Goal: Information Seeking & Learning: Learn about a topic

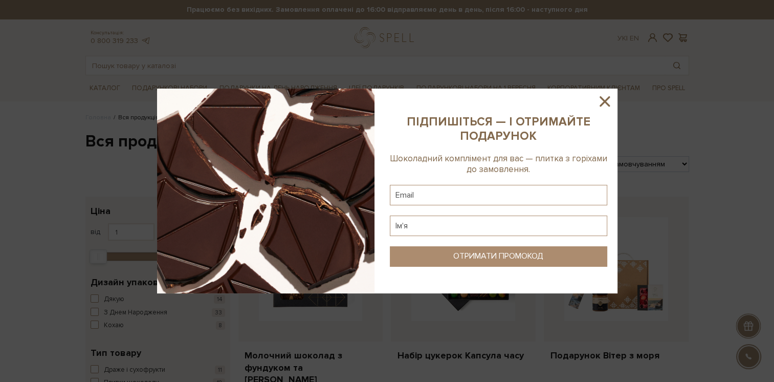
click at [617, 97] on div at bounding box center [387, 191] width 774 height 382
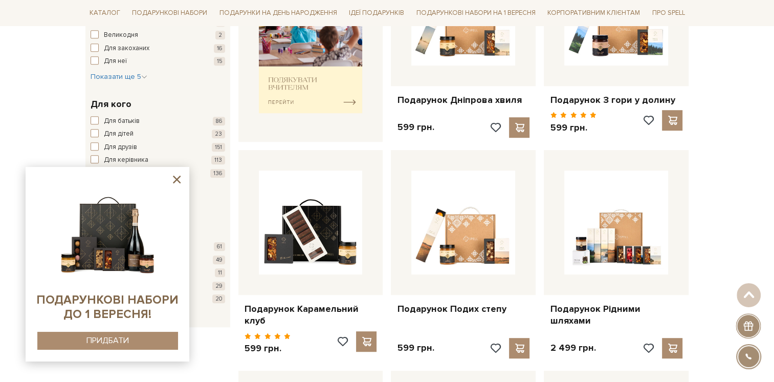
scroll to position [563, 0]
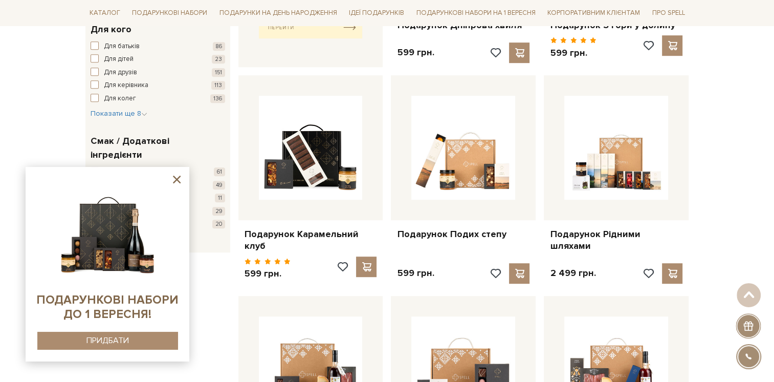
click at [176, 183] on icon at bounding box center [176, 179] width 13 height 13
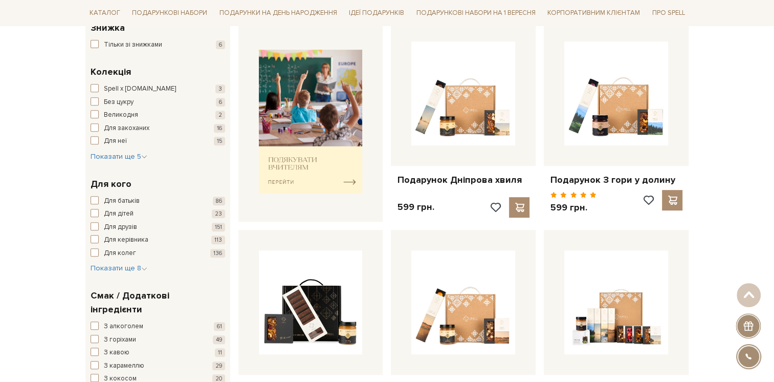
scroll to position [409, 0]
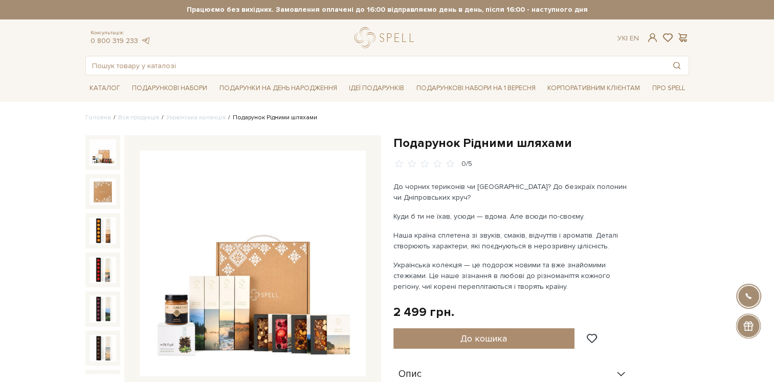
click at [280, 254] on img at bounding box center [253, 263] width 226 height 226
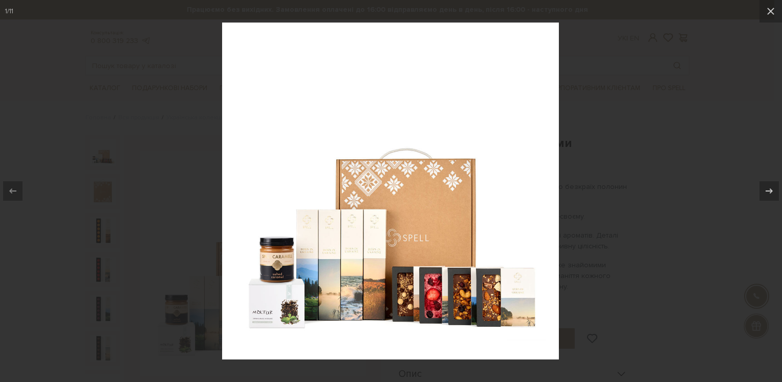
click at [355, 224] on img at bounding box center [390, 191] width 337 height 337
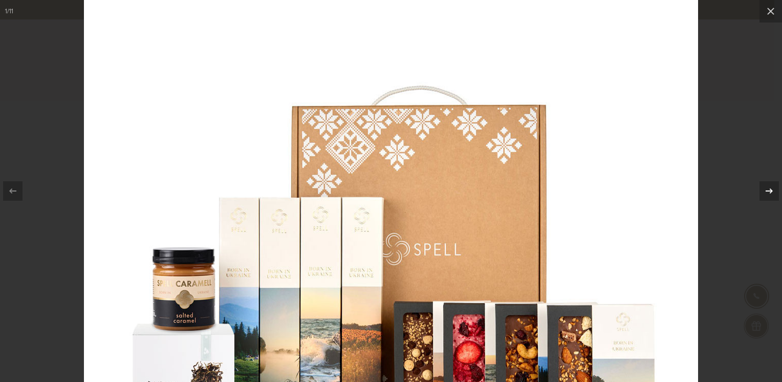
click at [763, 193] on icon at bounding box center [769, 191] width 12 height 12
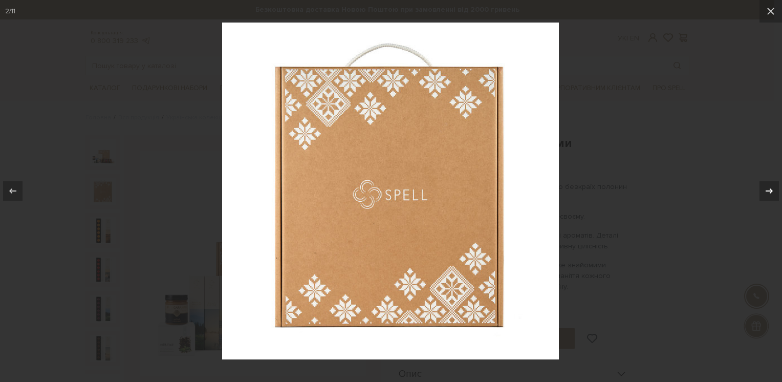
click at [763, 193] on icon at bounding box center [769, 191] width 12 height 12
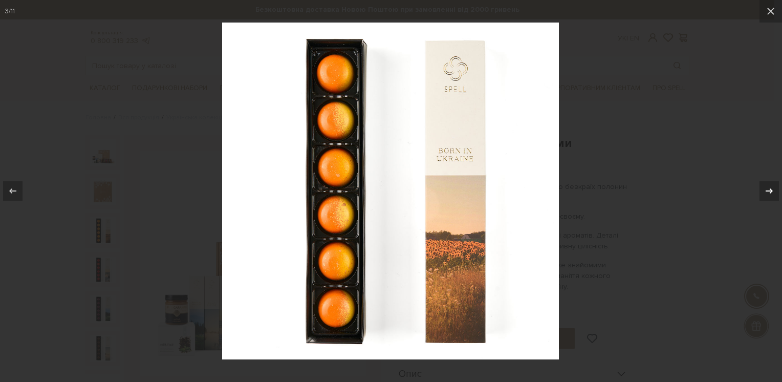
click at [763, 193] on icon at bounding box center [769, 191] width 12 height 12
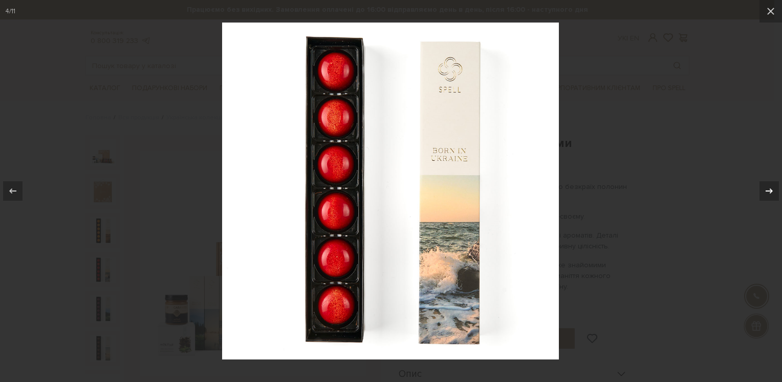
click at [763, 193] on icon at bounding box center [769, 191] width 12 height 12
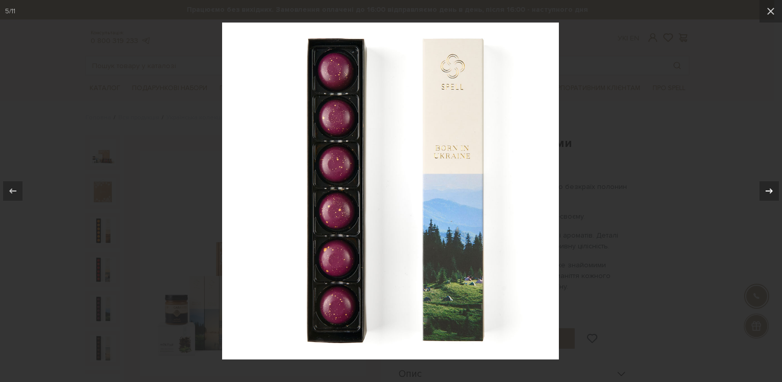
click at [763, 193] on icon at bounding box center [769, 191] width 12 height 12
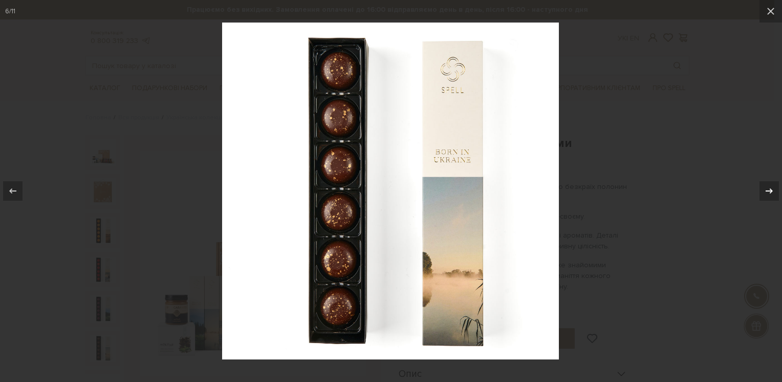
click at [763, 193] on icon at bounding box center [769, 191] width 12 height 12
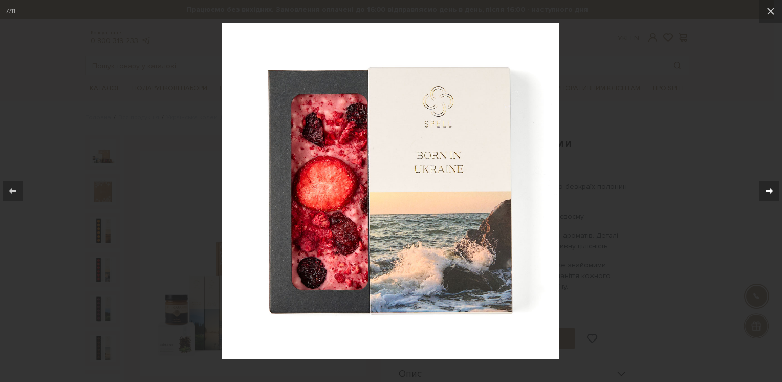
click at [763, 193] on icon at bounding box center [769, 191] width 12 height 12
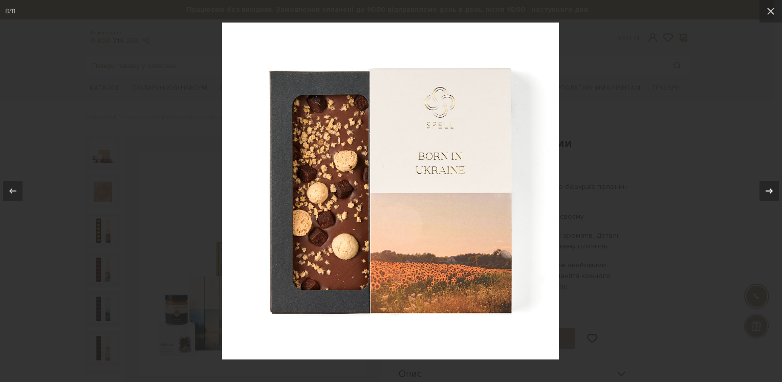
click at [763, 193] on icon at bounding box center [769, 191] width 12 height 12
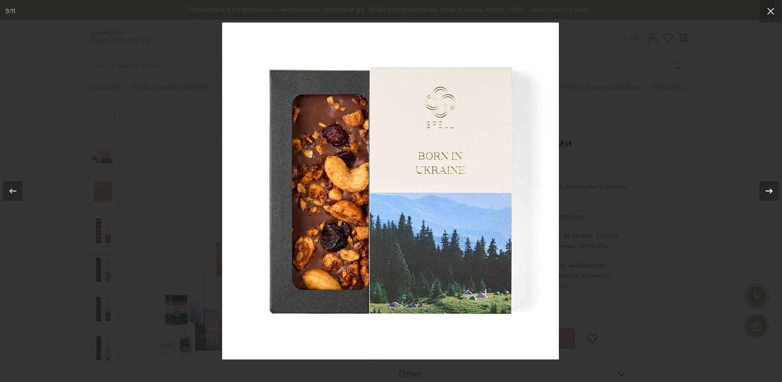
click at [763, 193] on icon at bounding box center [769, 191] width 12 height 12
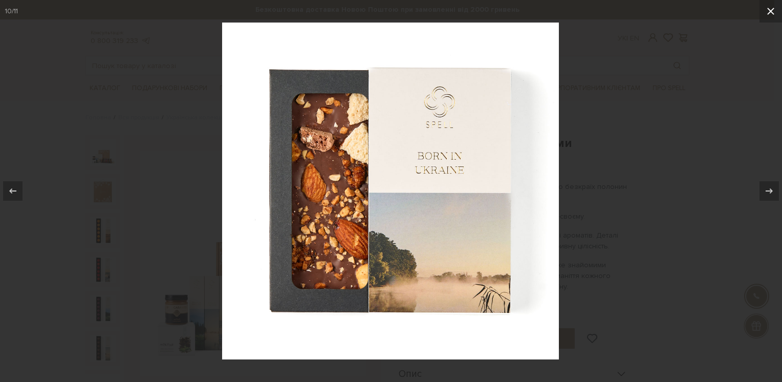
click at [772, 13] on icon at bounding box center [770, 11] width 7 height 7
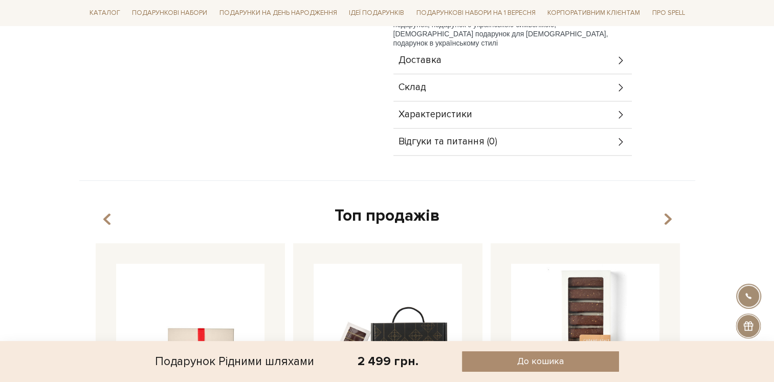
scroll to position [512, 0]
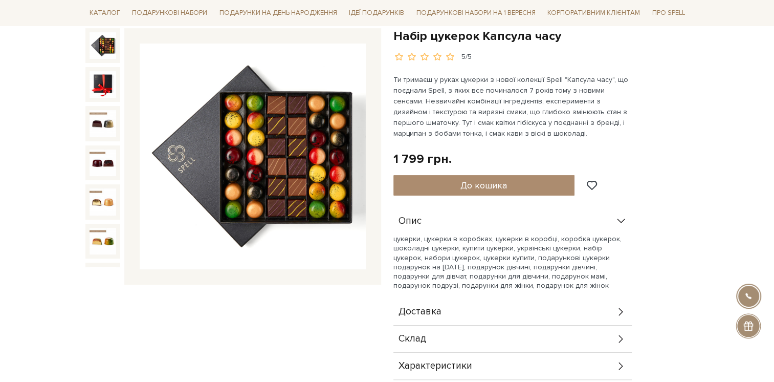
scroll to position [51, 0]
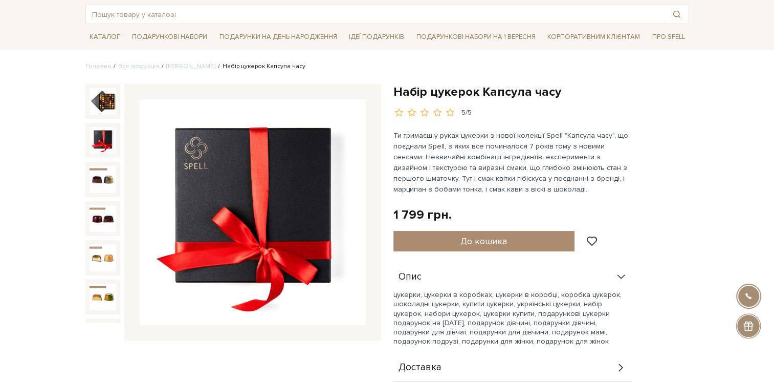
click at [107, 137] on img at bounding box center [103, 140] width 27 height 27
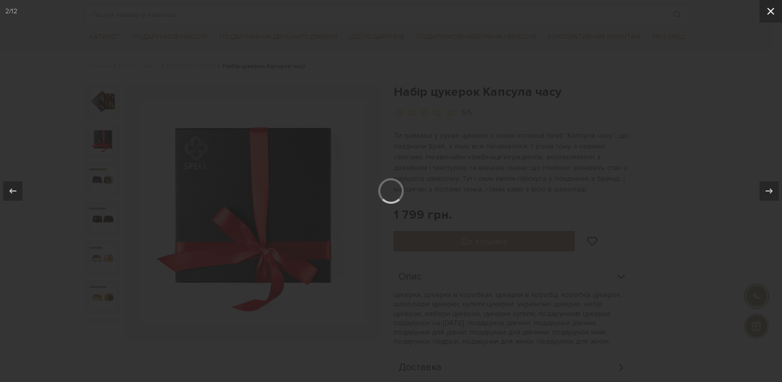
click at [763, 11] on button at bounding box center [770, 11] width 23 height 23
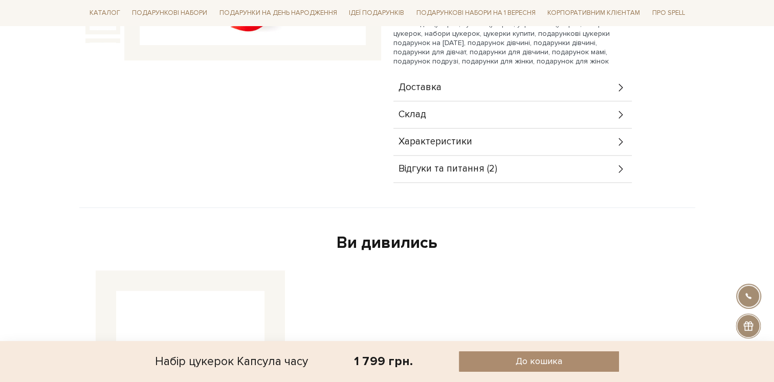
scroll to position [307, 0]
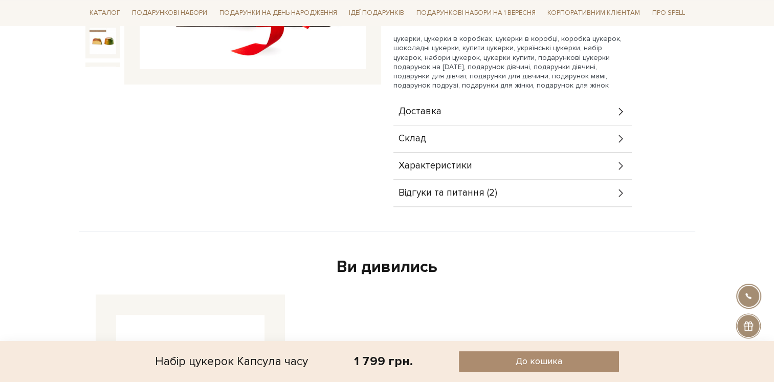
click at [559, 158] on div "Характеристики" at bounding box center [512, 165] width 238 height 27
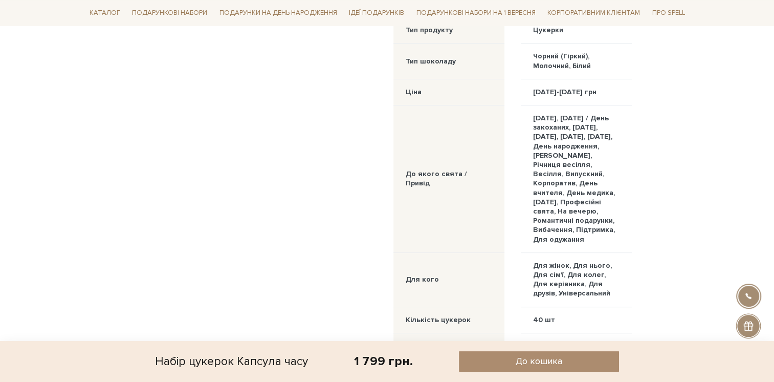
scroll to position [409, 0]
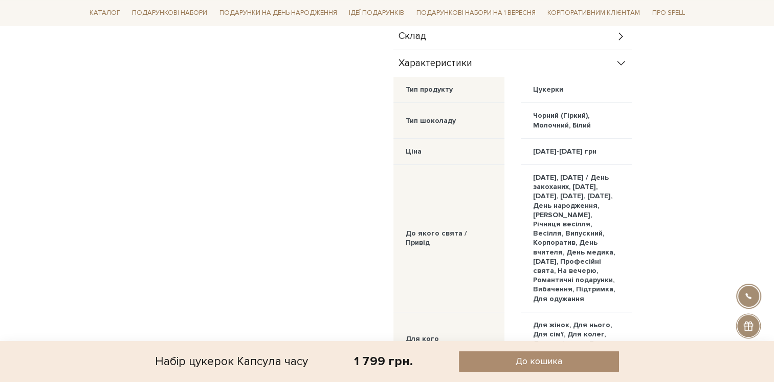
click at [608, 43] on div "Склад" at bounding box center [512, 36] width 238 height 27
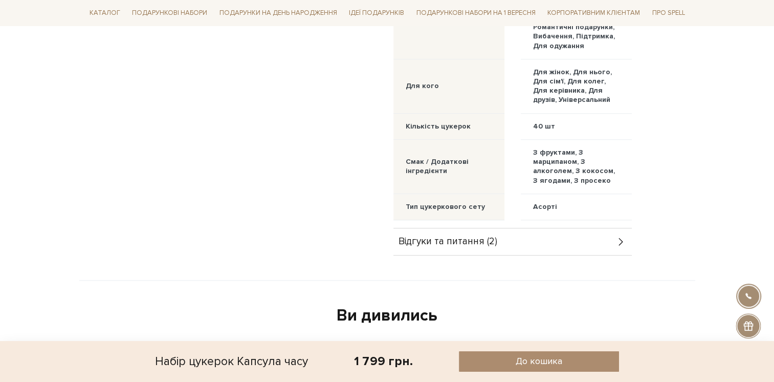
scroll to position [1023, 0]
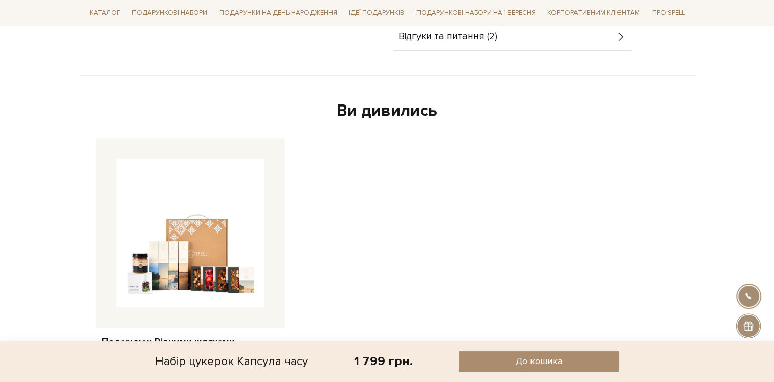
click at [492, 41] on span "Відгуки та питання (2)" at bounding box center [447, 36] width 99 height 9
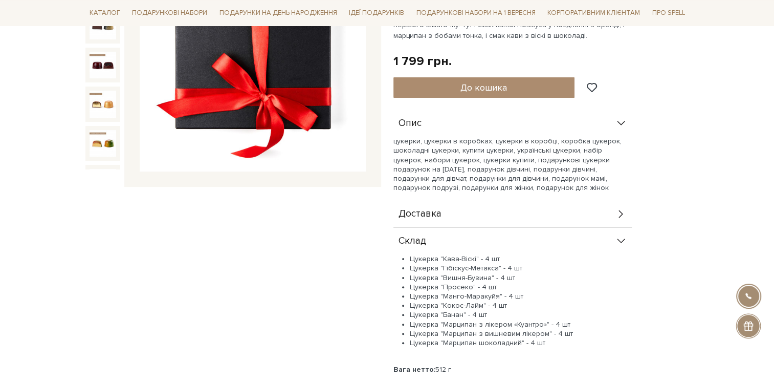
scroll to position [153, 0]
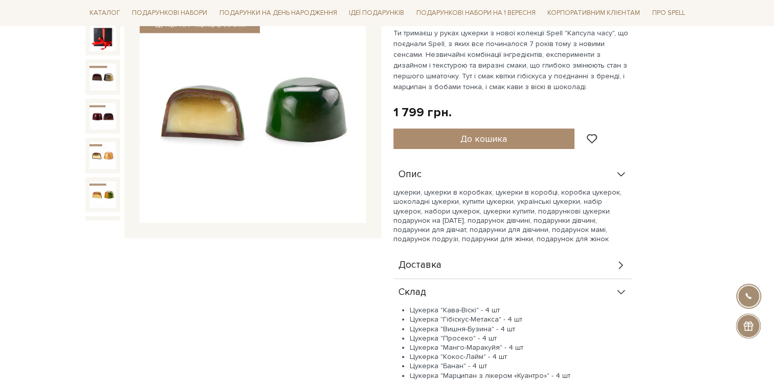
click at [96, 220] on img at bounding box center [103, 233] width 27 height 27
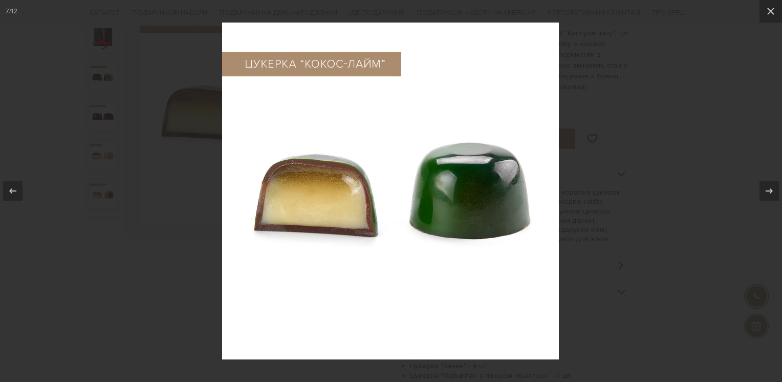
click at [669, 120] on div at bounding box center [391, 191] width 782 height 382
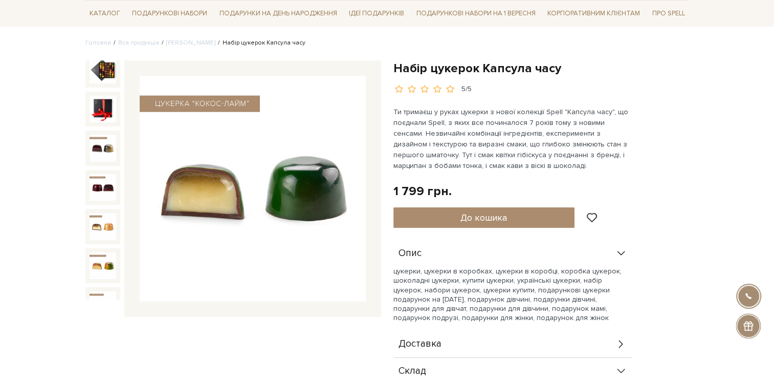
scroll to position [51, 0]
